Goal: Information Seeking & Learning: Find specific fact

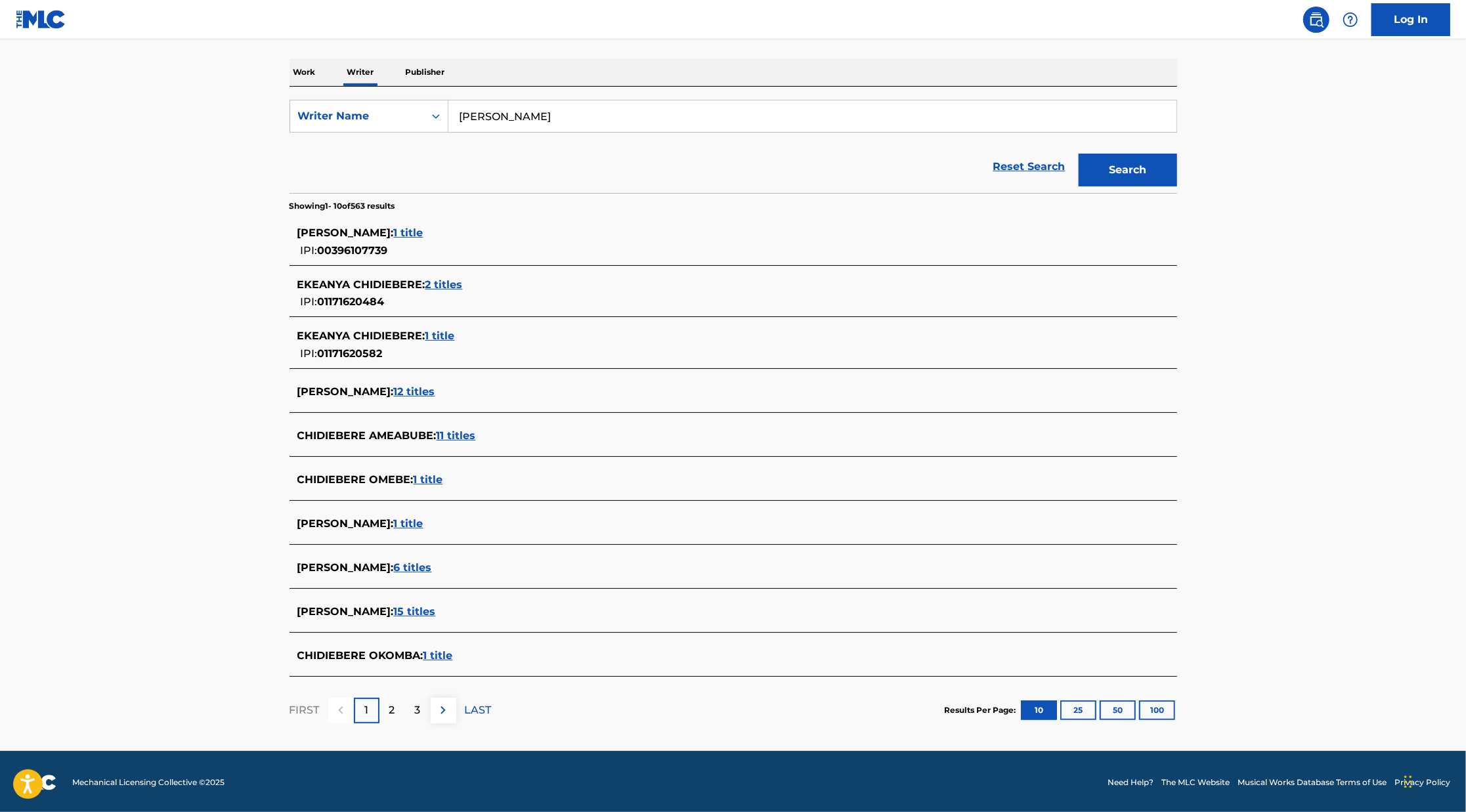
click at [529, 115] on input "[PERSON_NAME]" at bounding box center [812, 116] width 728 height 31
paste input "[PERSON_NAME] [PERSON_NAME]."
type input "[PERSON_NAME] [PERSON_NAME]."
click at [1079, 154] on button "Search" at bounding box center [1128, 170] width 99 height 33
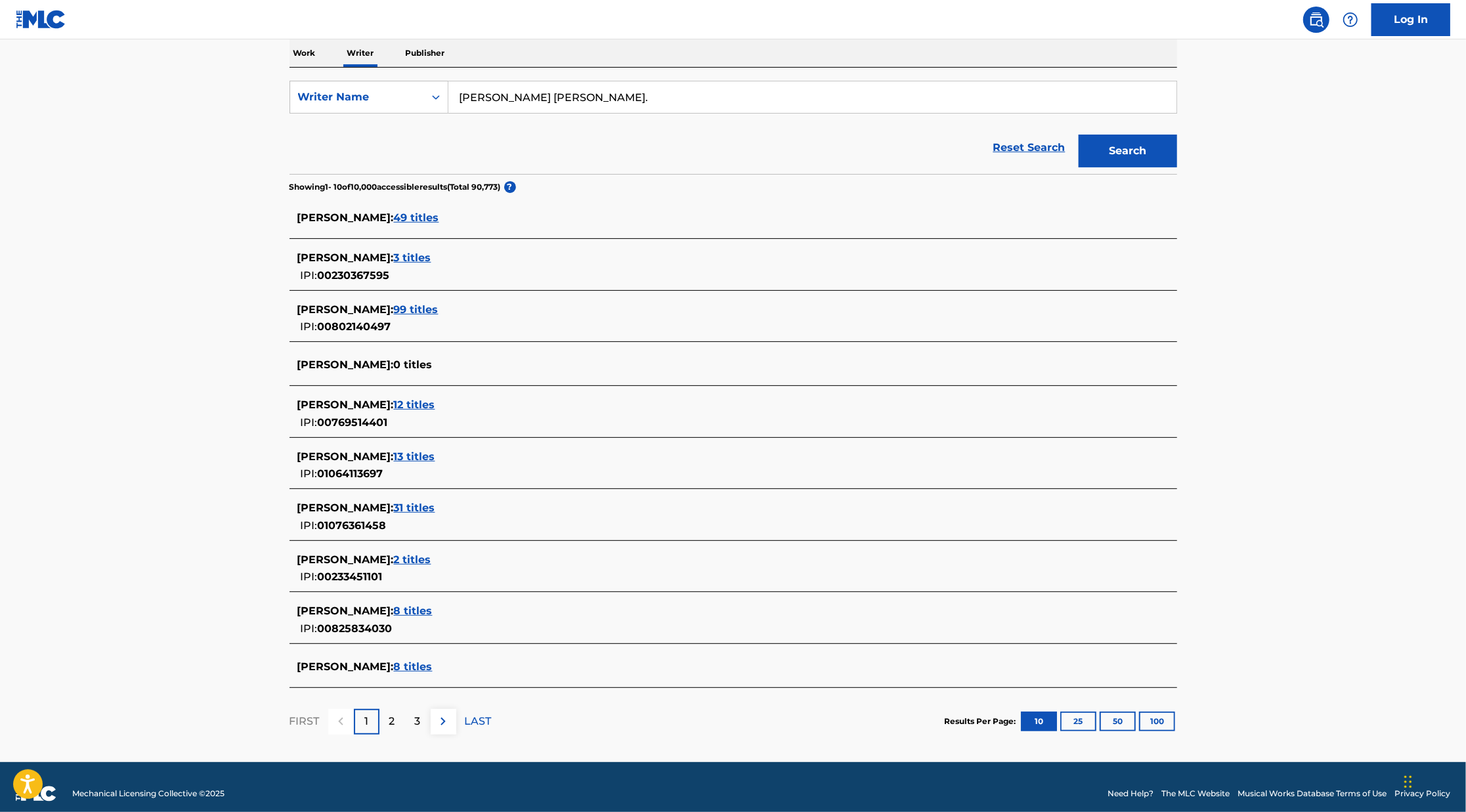
scroll to position [215, 0]
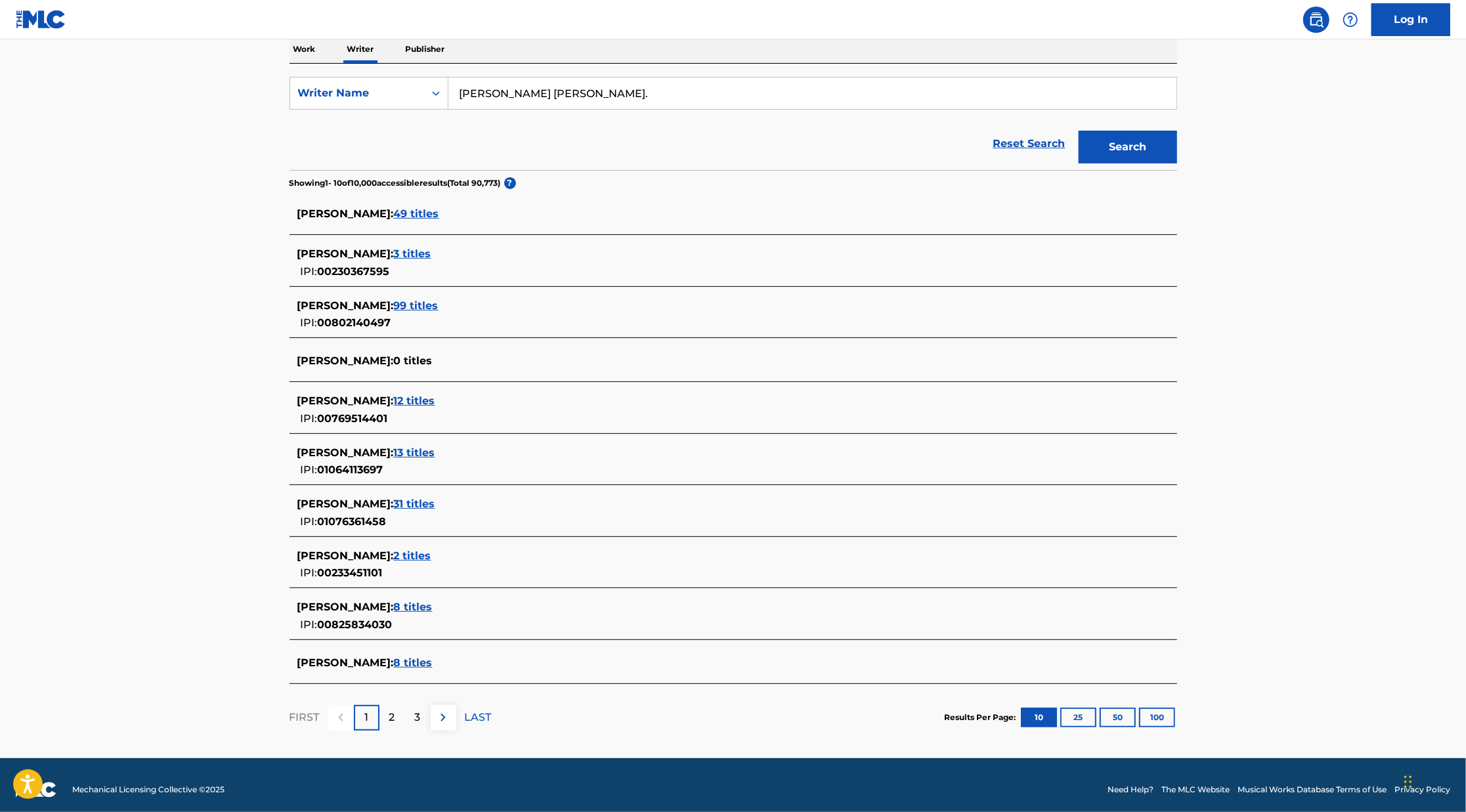
click at [418, 502] on span "31 titles" at bounding box center [415, 503] width 41 height 12
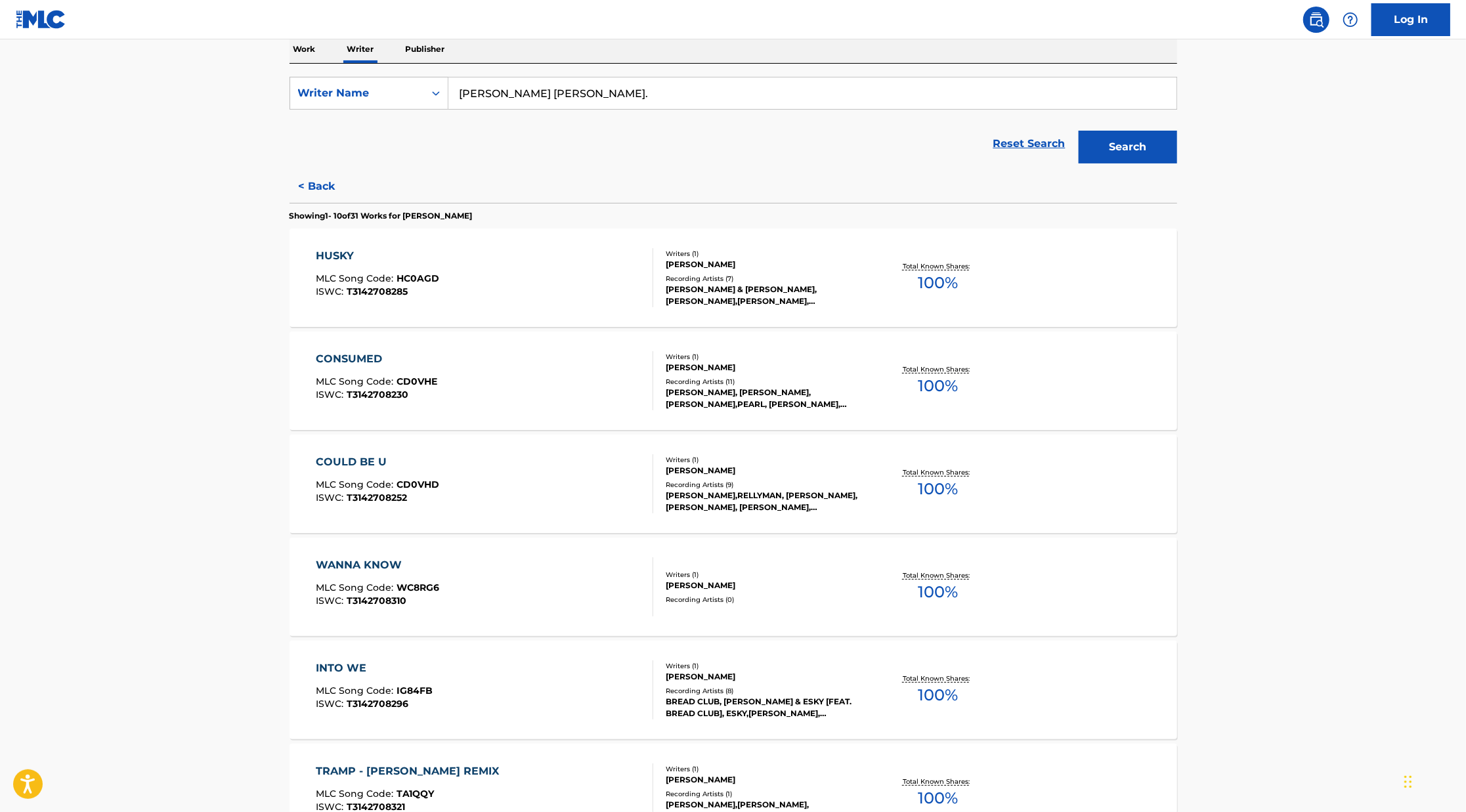
click at [324, 186] on button "< Back" at bounding box center [328, 187] width 79 height 33
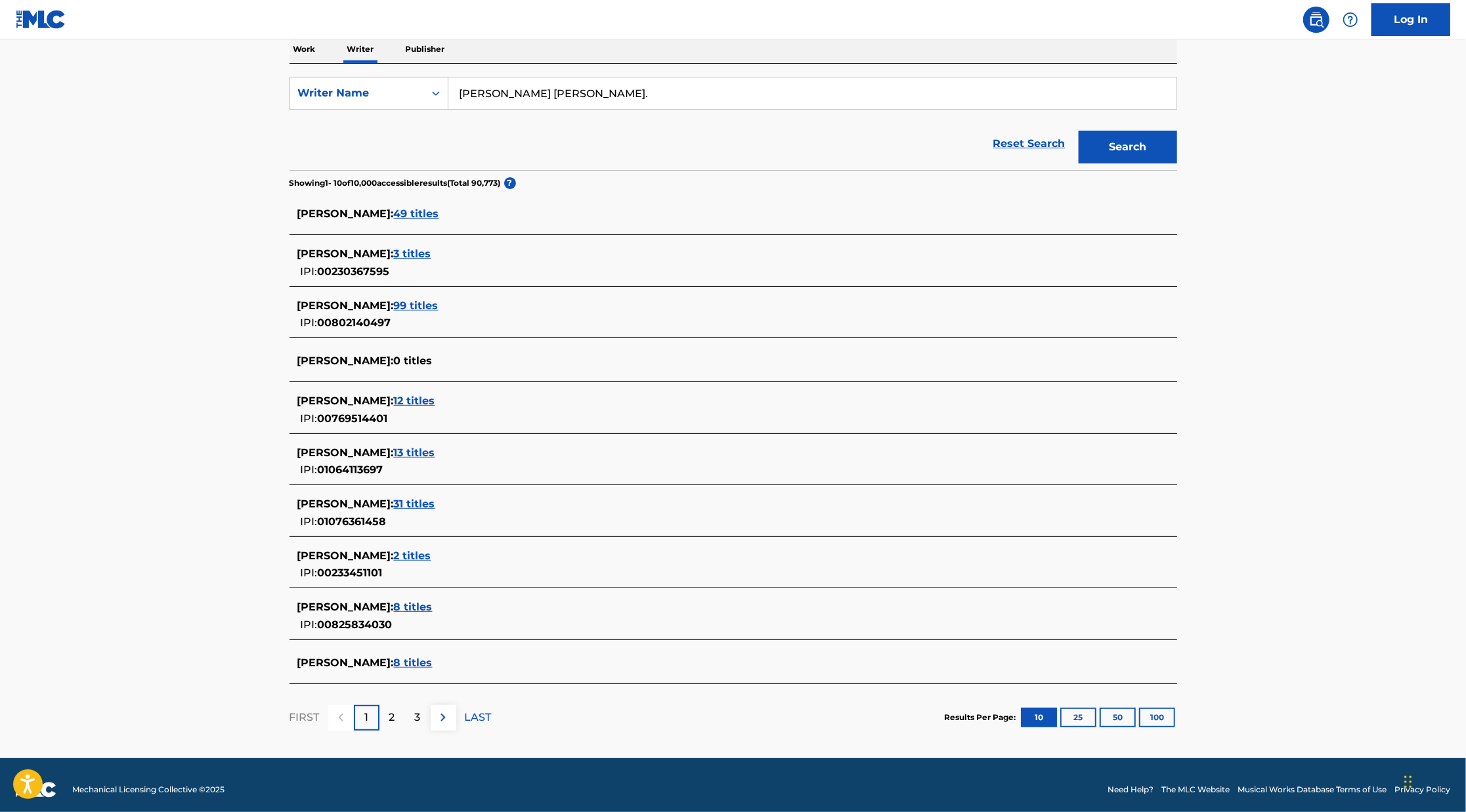
scroll to position [222, 0]
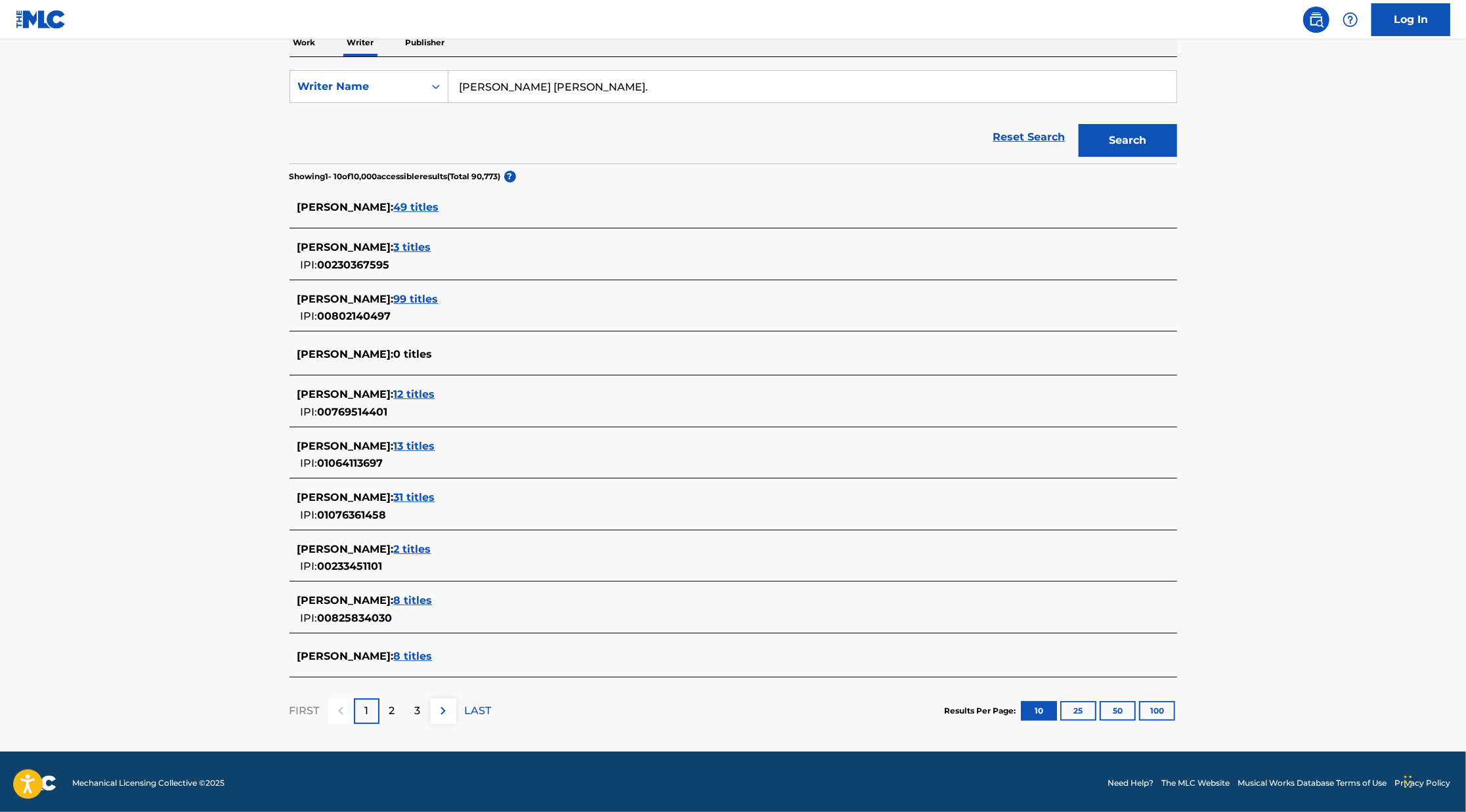
click at [410, 549] on span "2 titles" at bounding box center [413, 549] width 38 height 12
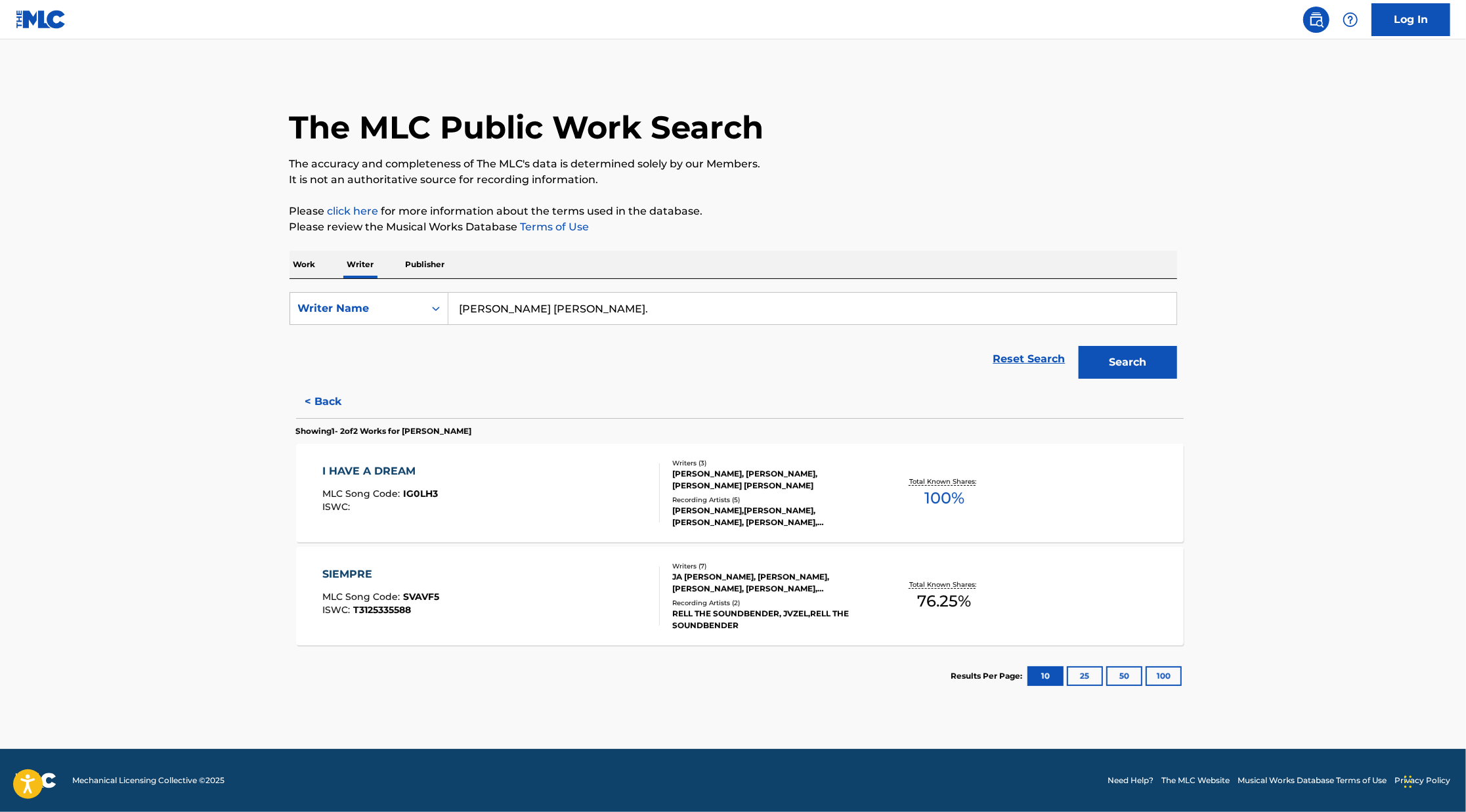
scroll to position [0, 0]
click at [311, 402] on button "< Back" at bounding box center [328, 402] width 79 height 33
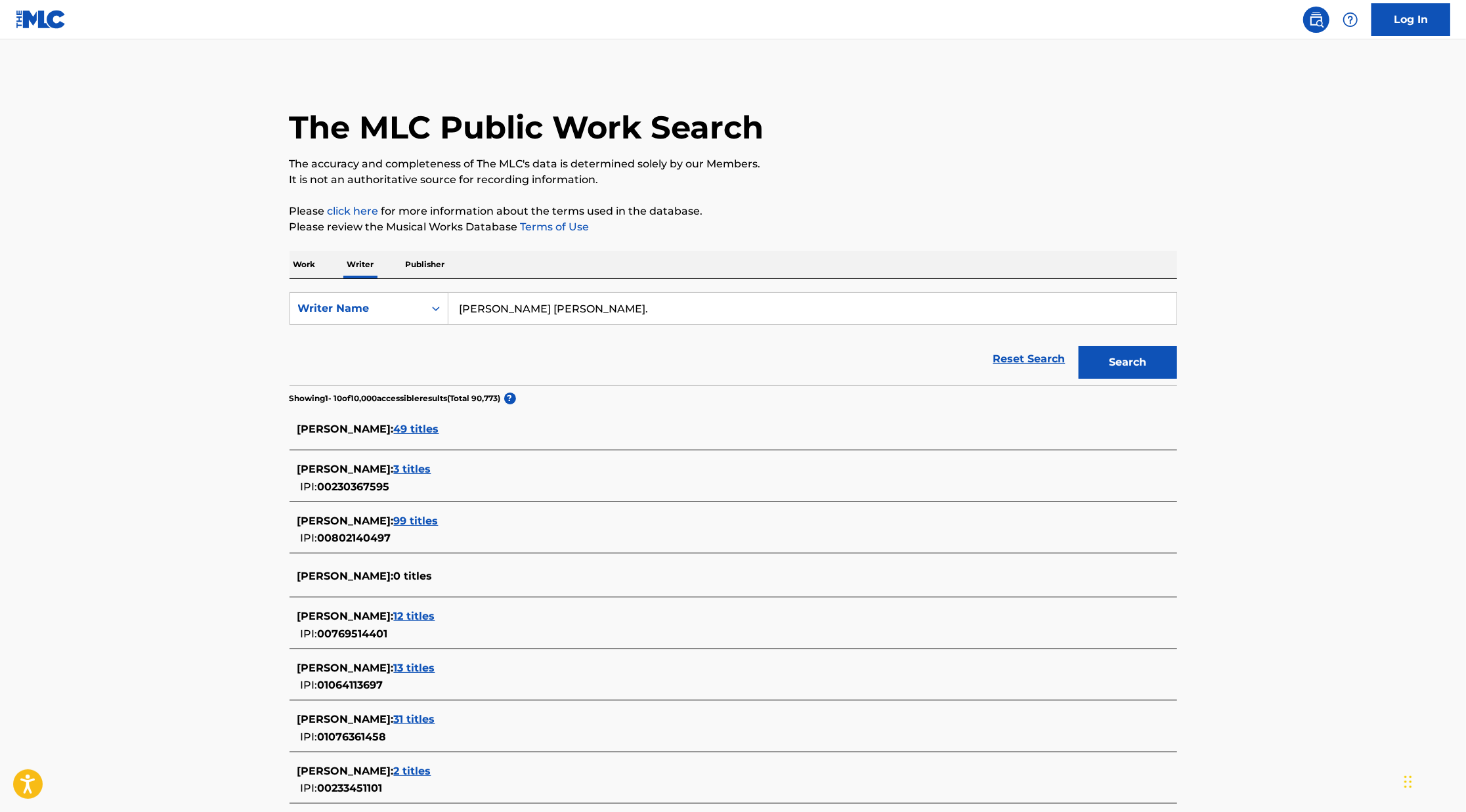
click at [315, 265] on p "Work" at bounding box center [304, 265] width 30 height 27
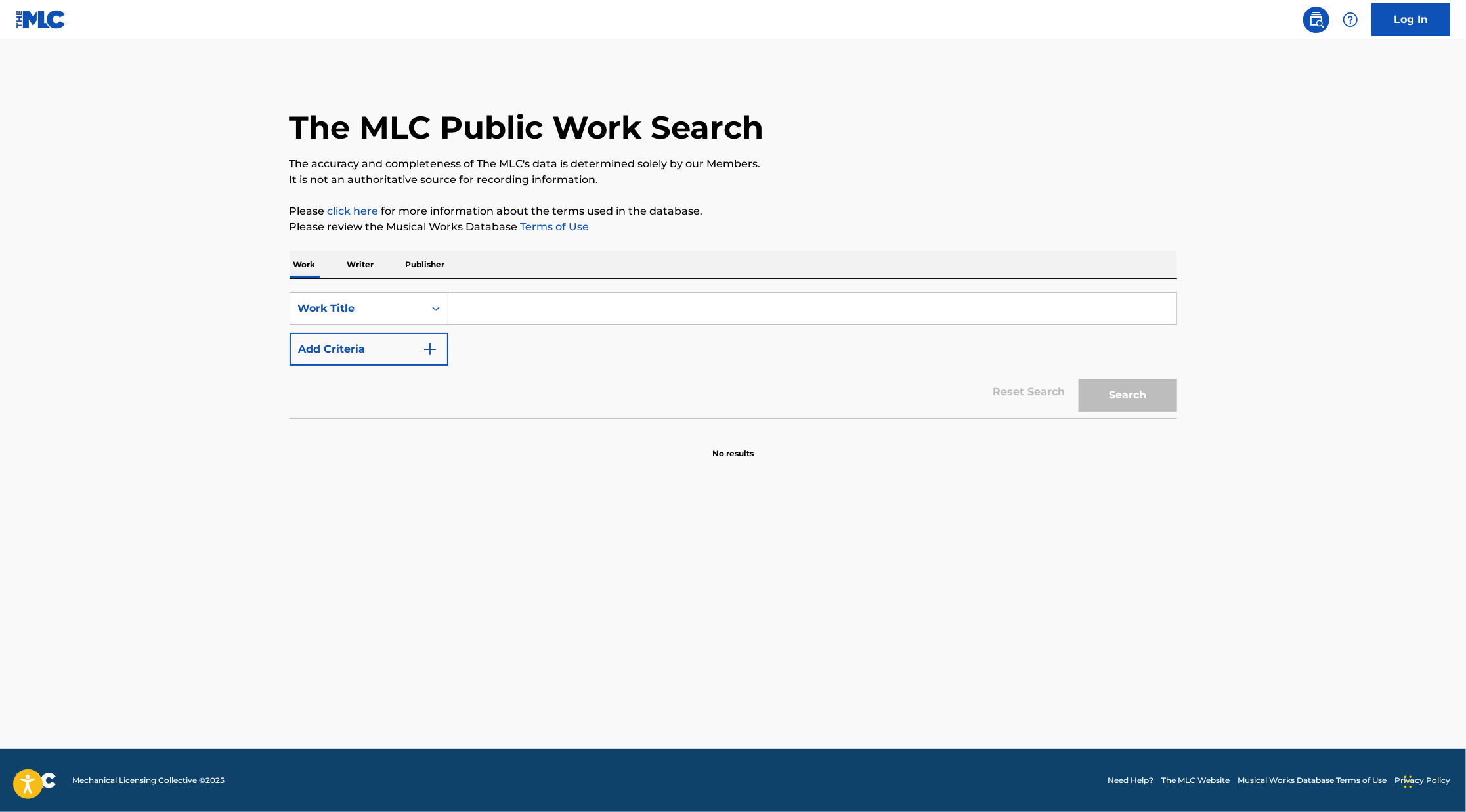
click at [432, 343] on img "Search Form" at bounding box center [430, 349] width 16 height 16
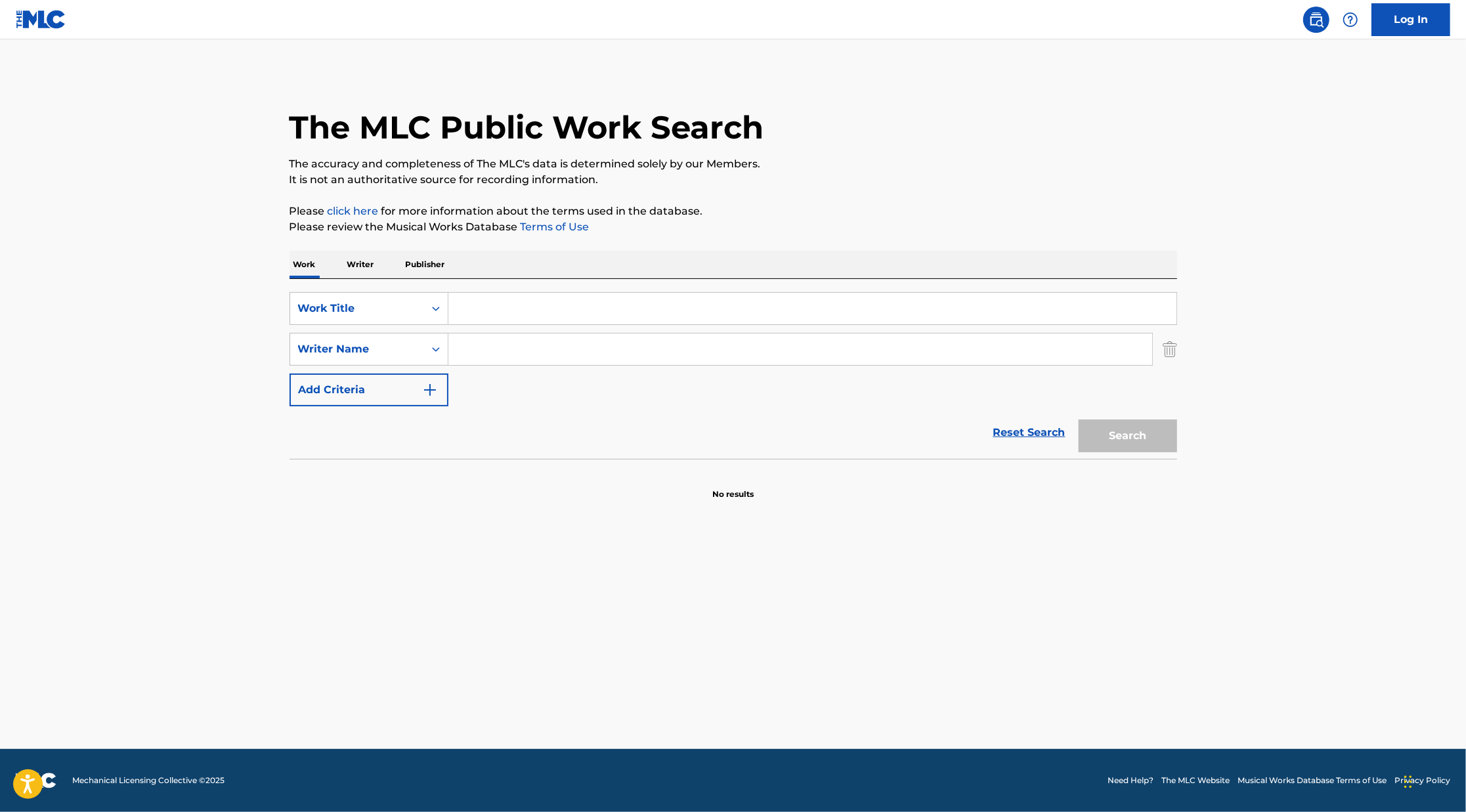
click at [488, 343] on input "Search Form" at bounding box center [800, 350] width 704 height 31
paste input "[PERSON_NAME] [PERSON_NAME]."
type input "[PERSON_NAME] [PERSON_NAME]."
click at [484, 301] on input "Search Form" at bounding box center [812, 309] width 728 height 31
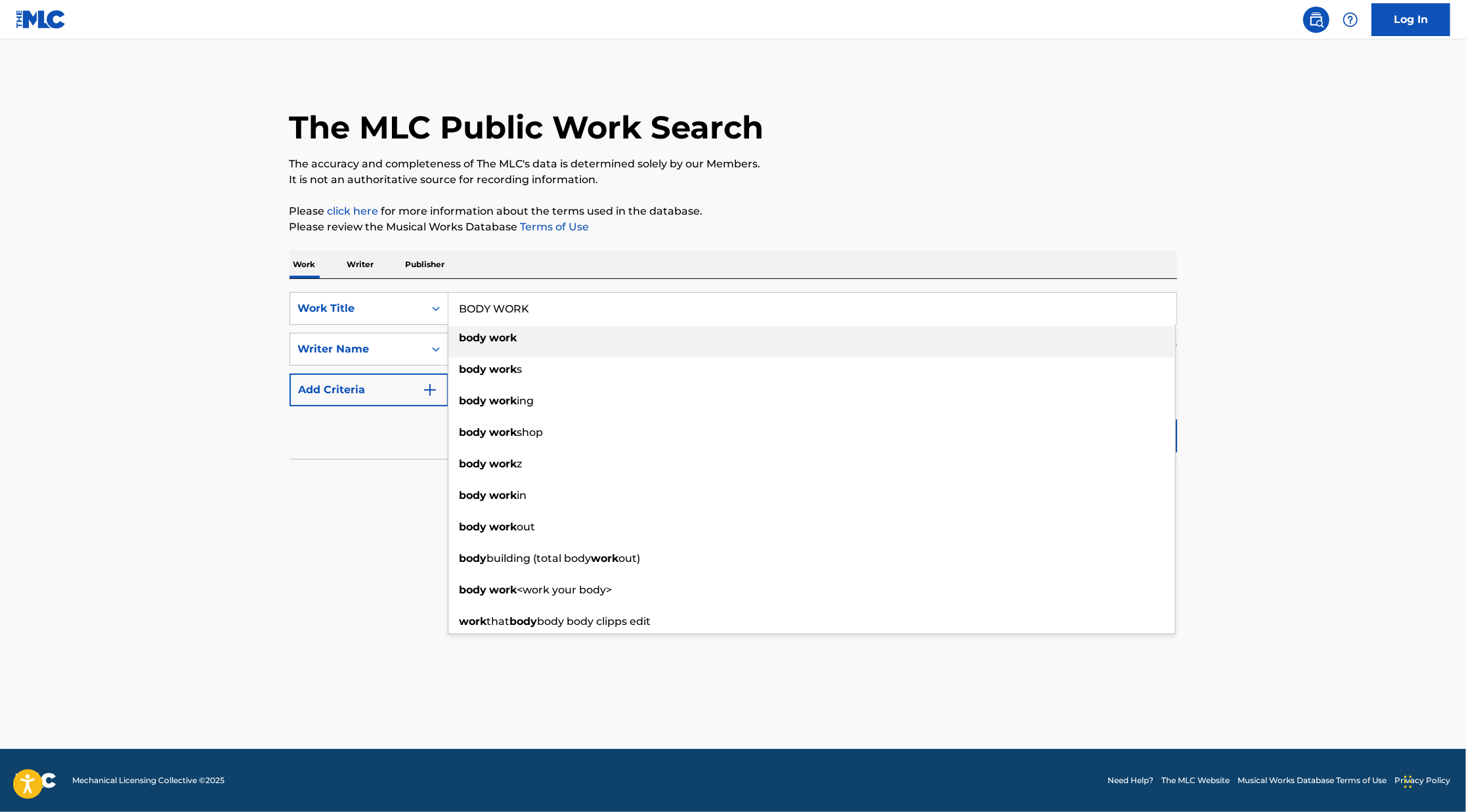
type input "BODY WORK"
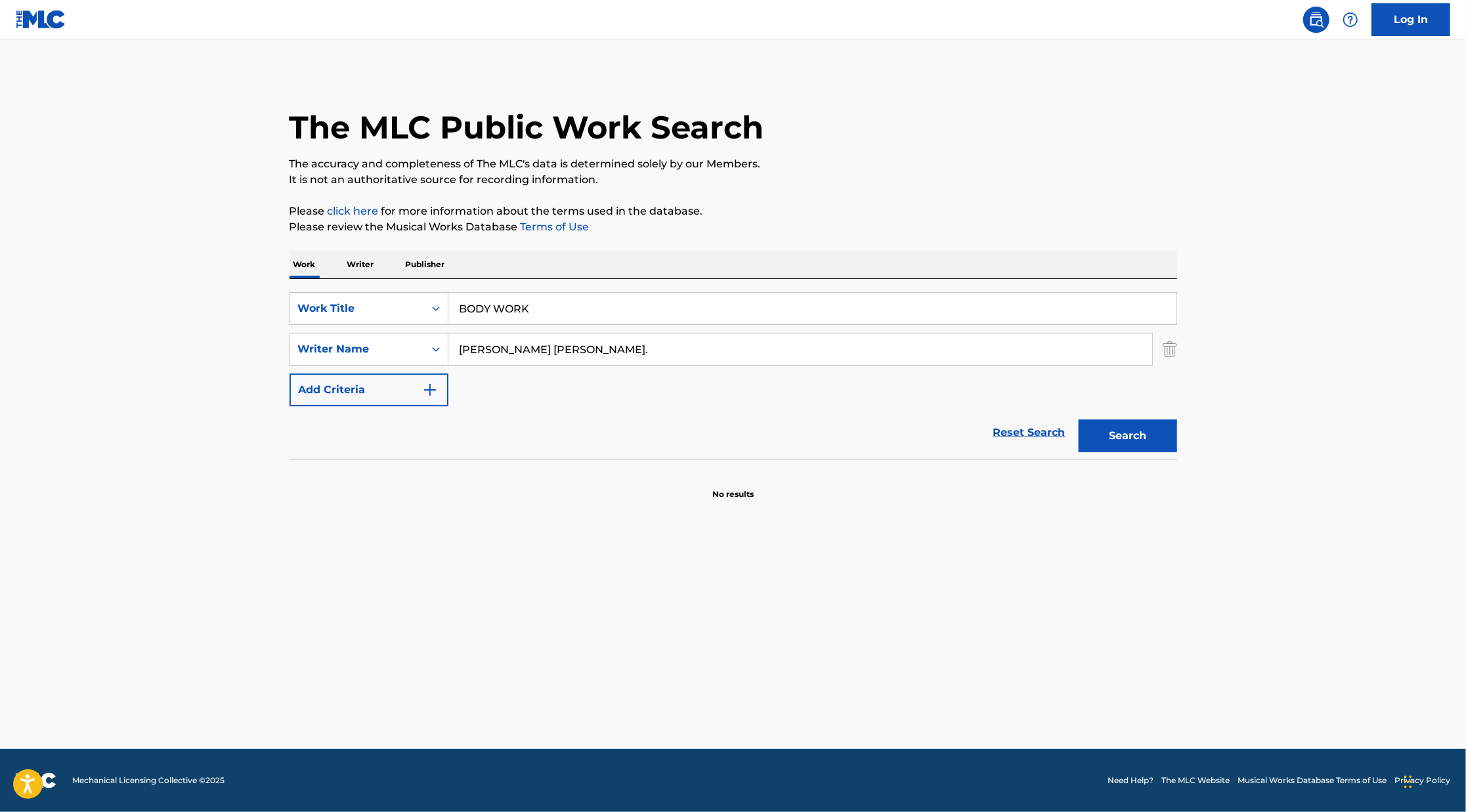
click at [361, 497] on section "No results" at bounding box center [733, 483] width 887 height 34
click at [1148, 445] on button "Search" at bounding box center [1128, 436] width 99 height 33
drag, startPoint x: 533, startPoint y: 310, endPoint x: 440, endPoint y: 299, distance: 93.6
click at [440, 299] on div "SearchWithCriteriac03d9ba1-3dd1-4667-91fa-4cee92abb308 Work Title BODY WORK" at bounding box center [733, 309] width 887 height 33
drag, startPoint x: 594, startPoint y: 355, endPoint x: 447, endPoint y: 350, distance: 147.1
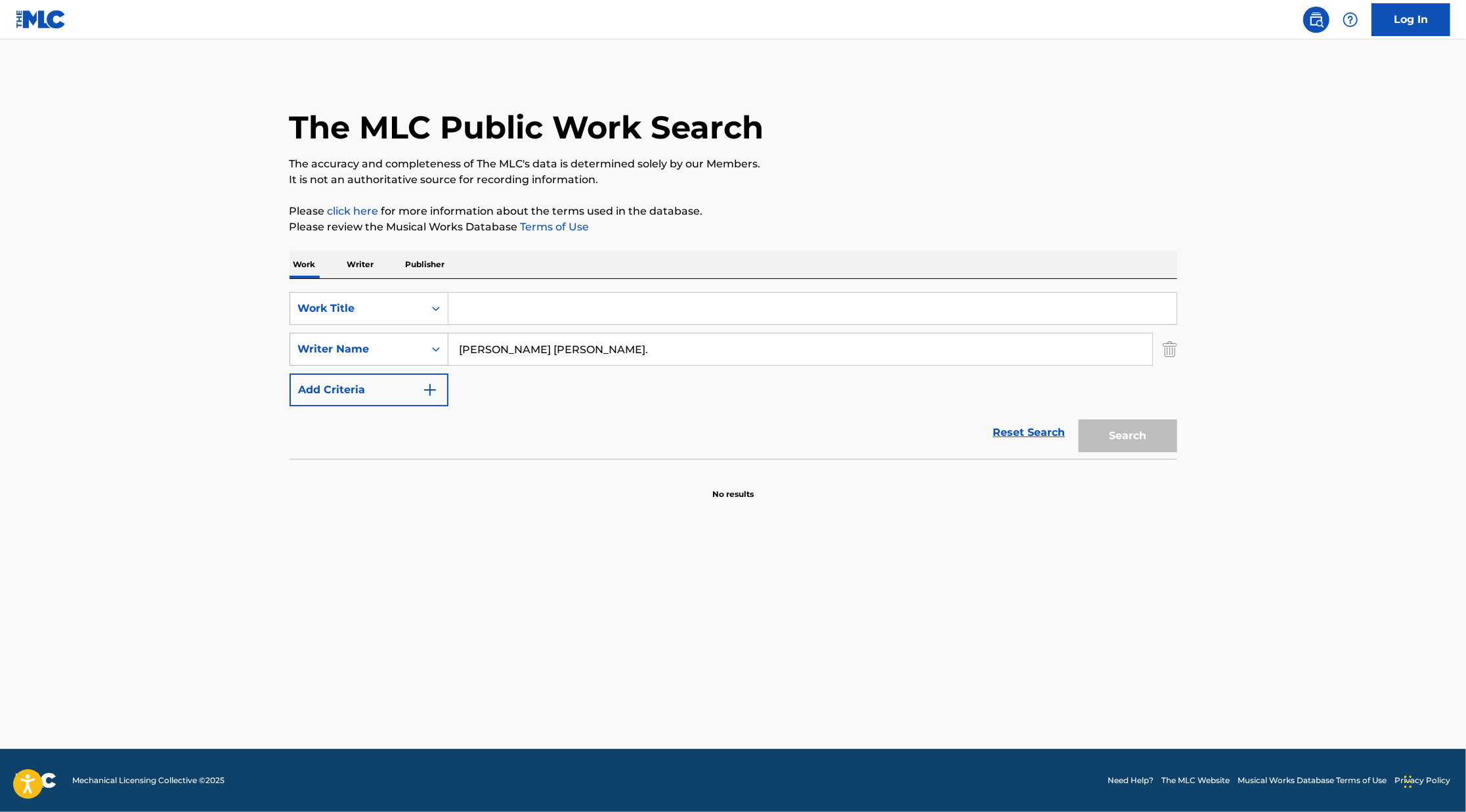
click at [447, 350] on div "SearchWithCriteria25c48a58-d2c0-4bd6-aab5-5ab6db185e2a Writer Name [PERSON_NAME…" at bounding box center [733, 350] width 887 height 33
type input "[PERSON_NAME]"
click at [1150, 448] on div "Search" at bounding box center [1125, 432] width 105 height 53
click at [1043, 438] on link "Reset Search" at bounding box center [1029, 432] width 86 height 29
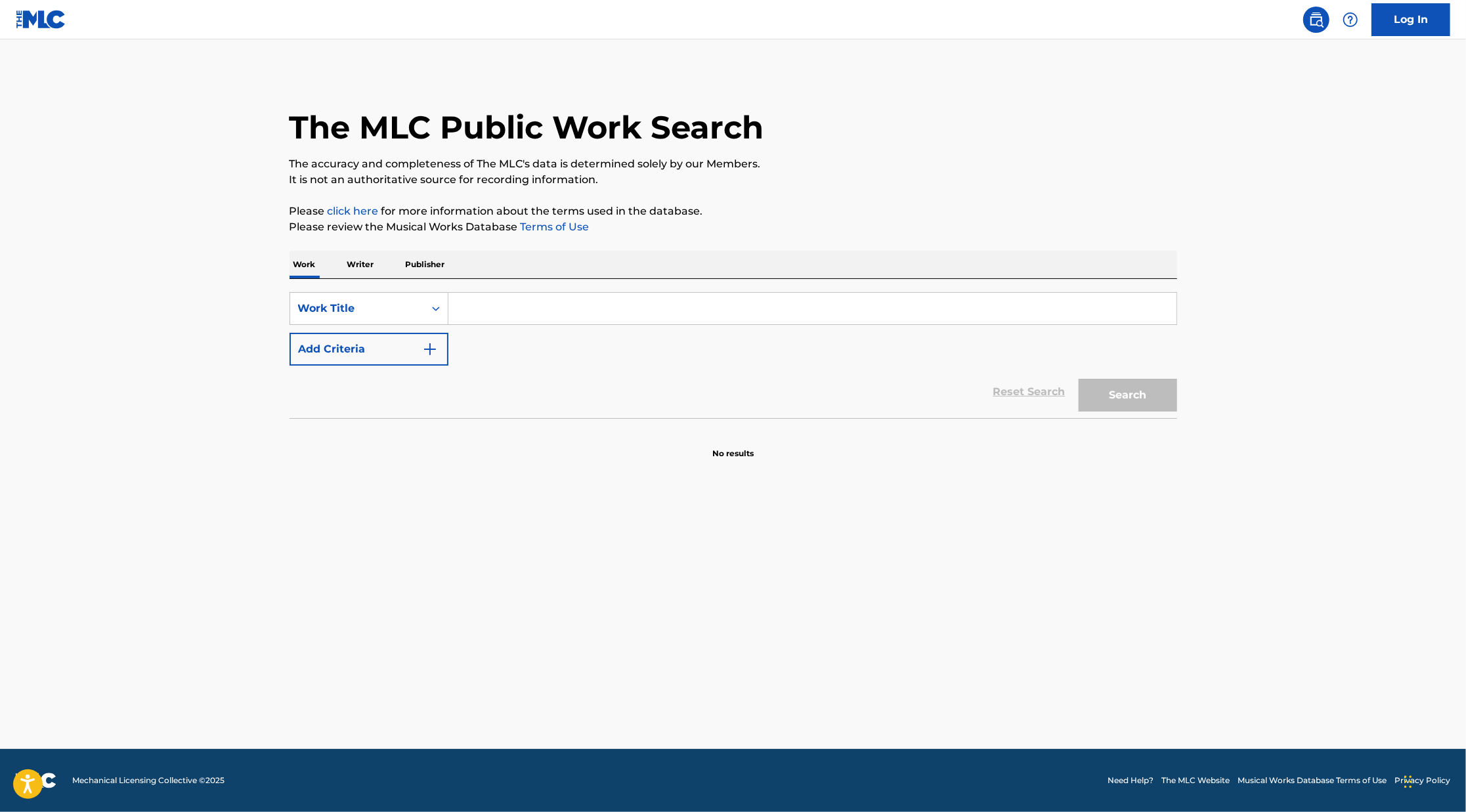
click at [461, 297] on input "Search Form" at bounding box center [812, 309] width 728 height 31
click at [369, 267] on p "Writer" at bounding box center [361, 265] width 35 height 27
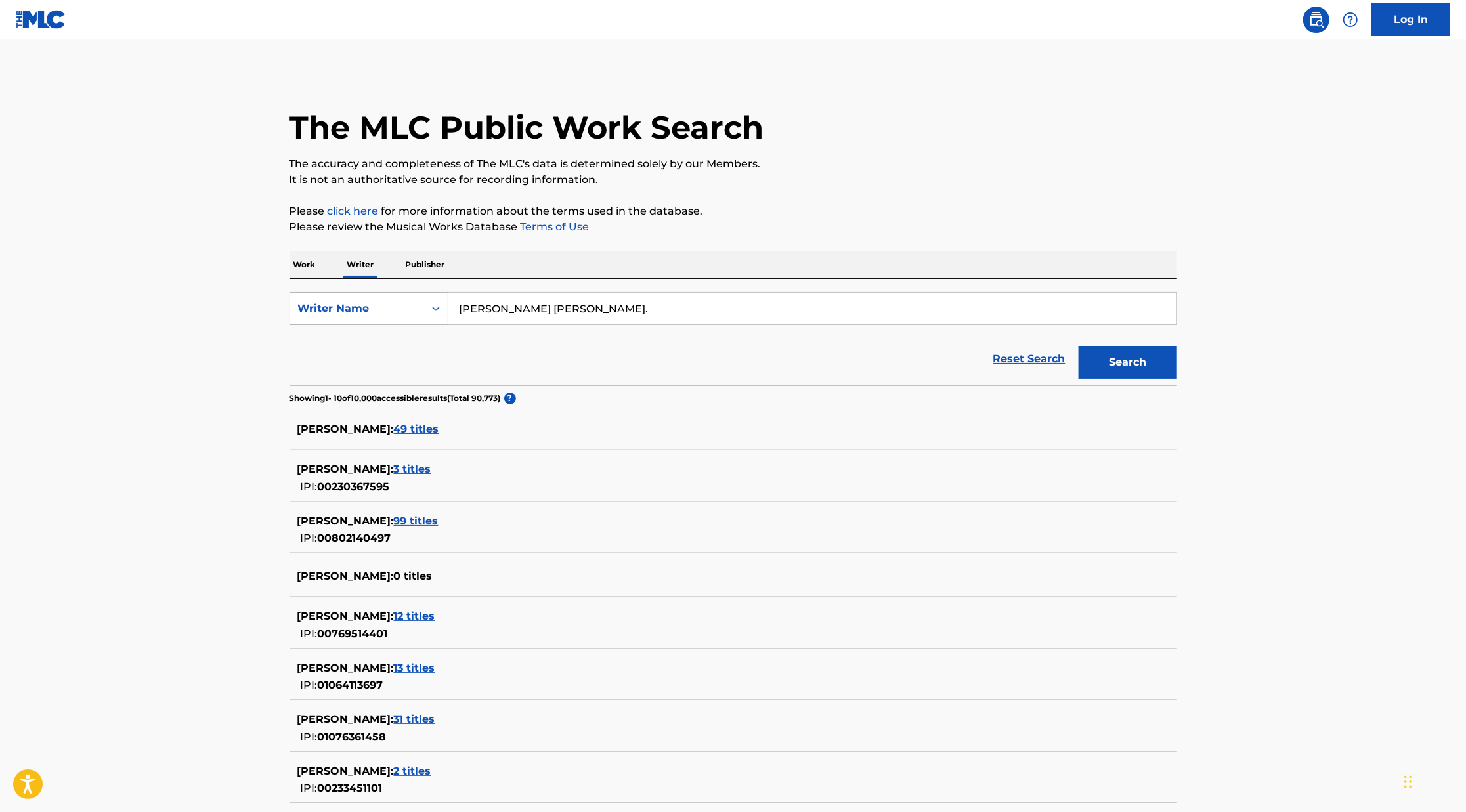
drag, startPoint x: 588, startPoint y: 312, endPoint x: 405, endPoint y: 295, distance: 183.8
click at [405, 295] on div "SearchWithCriteriae0082894-1d7f-439f-9c46-5e57e625e893 Writer Name [PERSON_NAME…" at bounding box center [733, 309] width 887 height 33
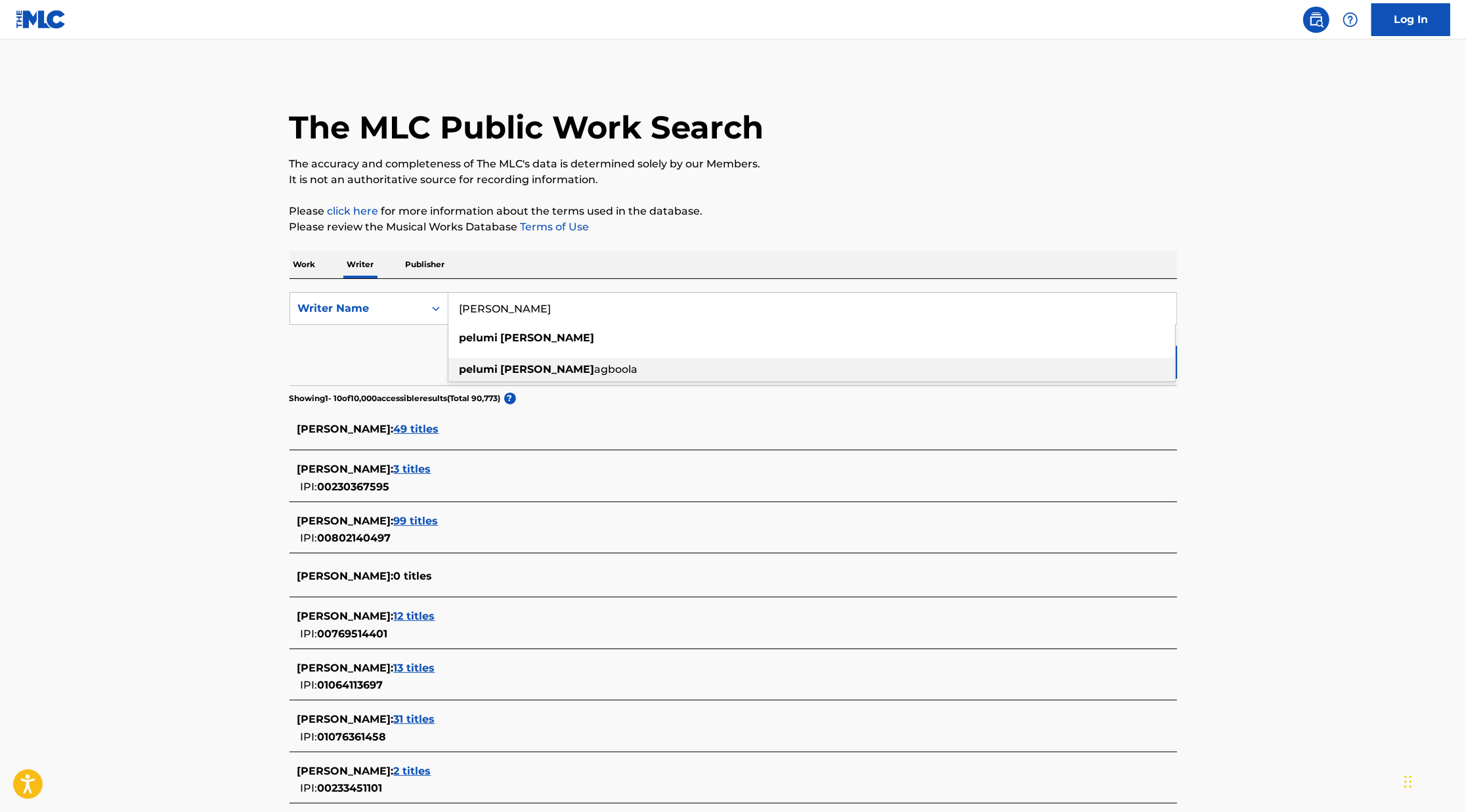
click at [518, 366] on strong "[PERSON_NAME]" at bounding box center [547, 369] width 94 height 12
type input "pelumi [PERSON_NAME]"
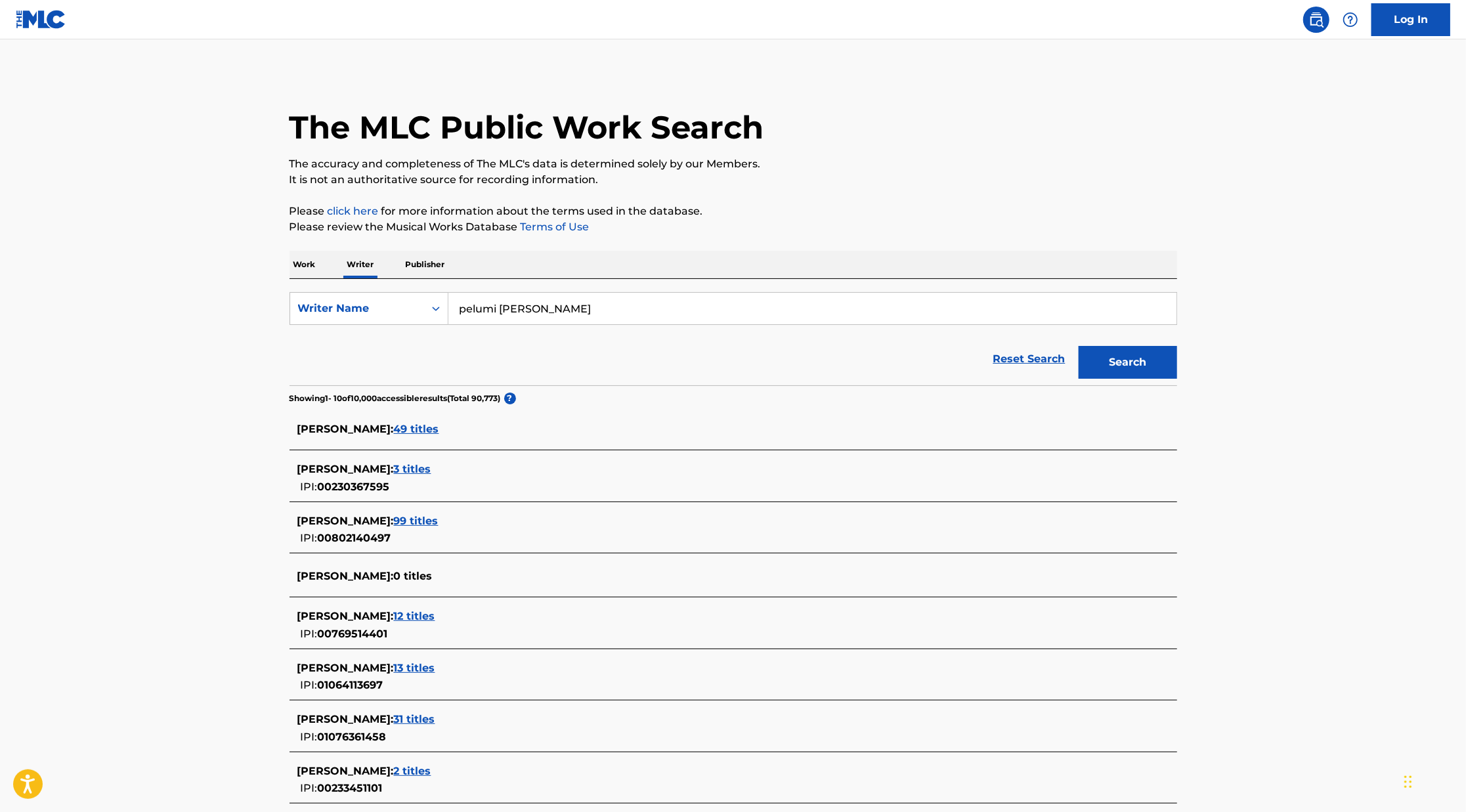
click at [1149, 369] on button "Search" at bounding box center [1128, 363] width 99 height 33
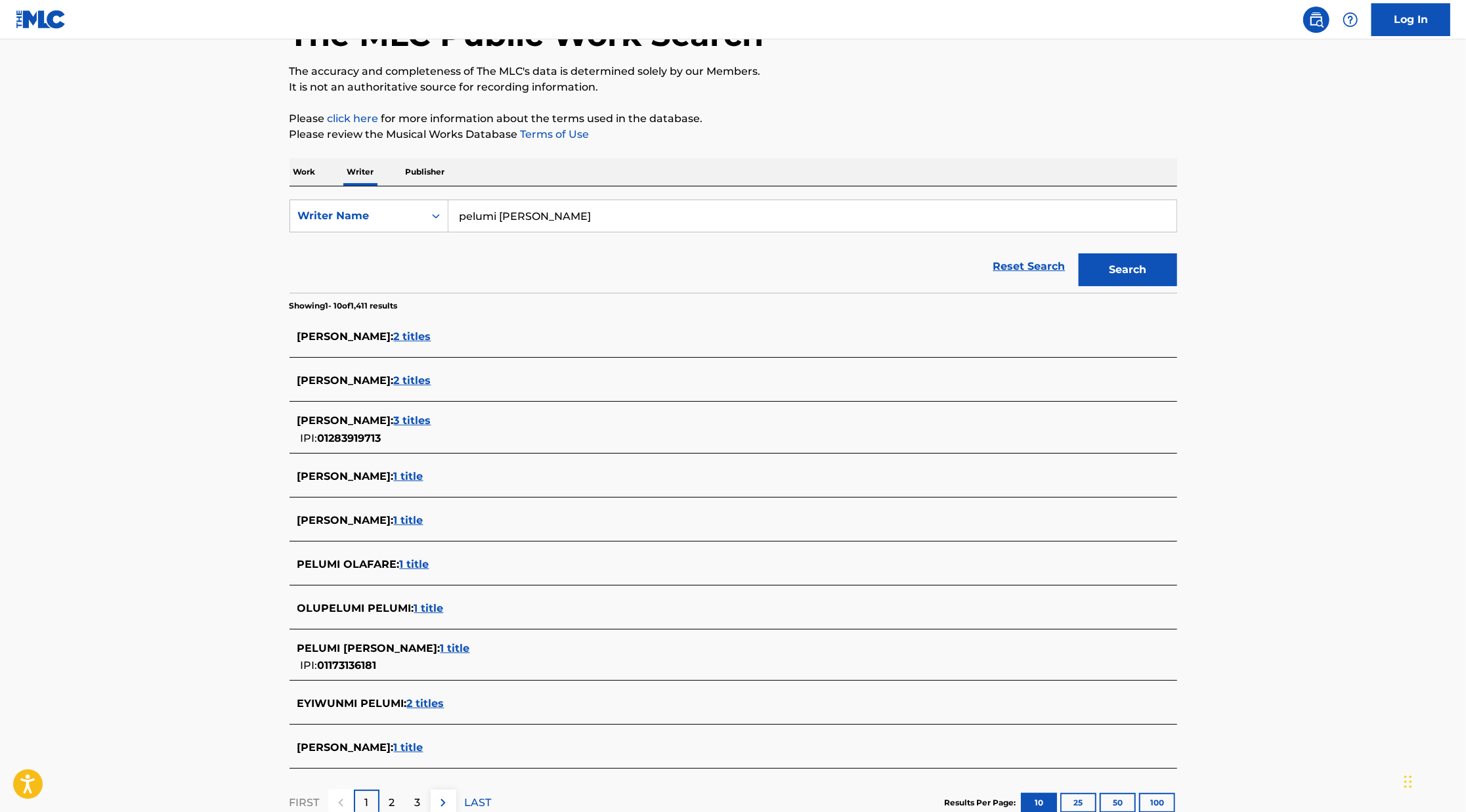
scroll to position [185, 0]
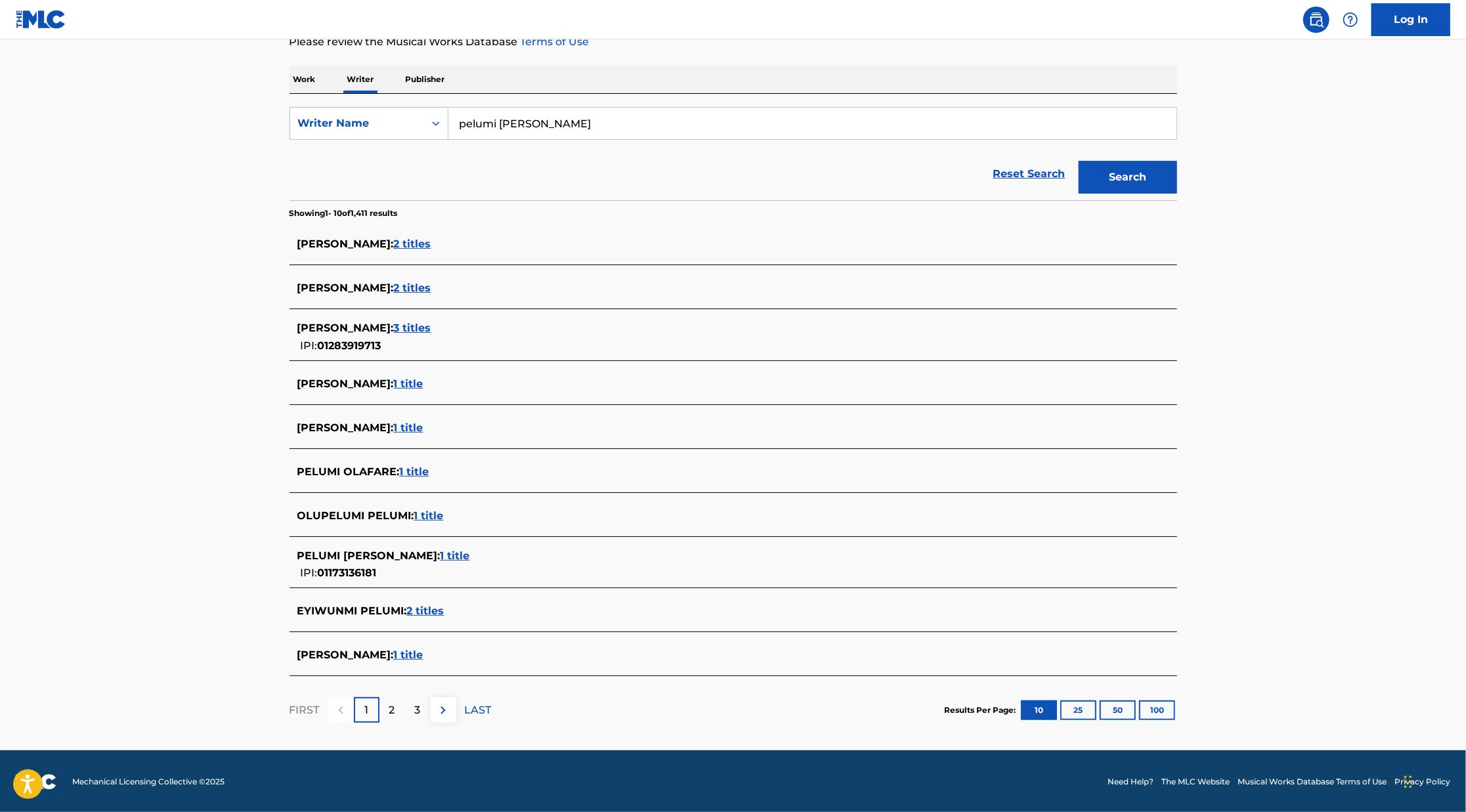
click at [470, 555] on span "1 title" at bounding box center [455, 555] width 29 height 12
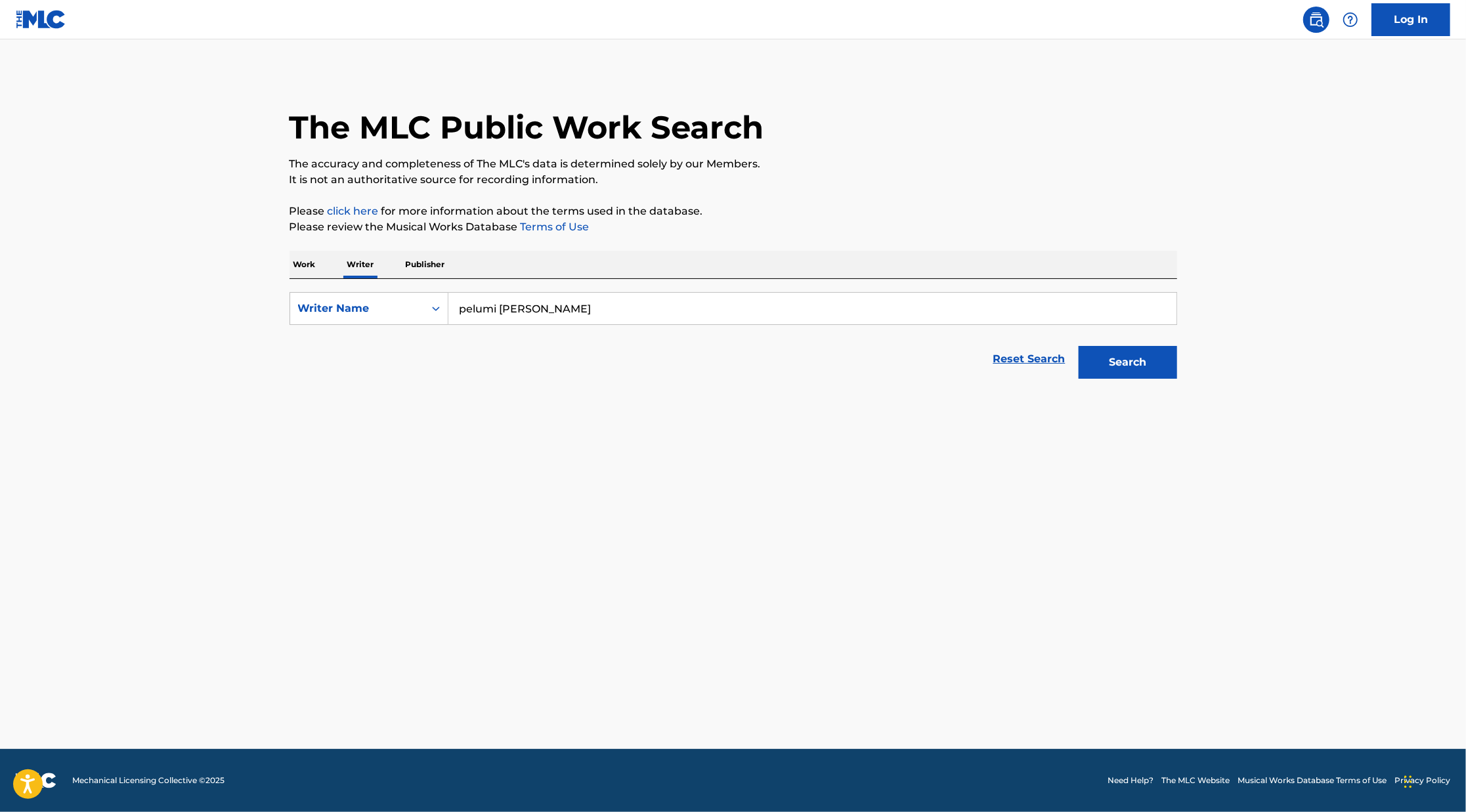
scroll to position [0, 0]
